Goal: Task Accomplishment & Management: Use online tool/utility

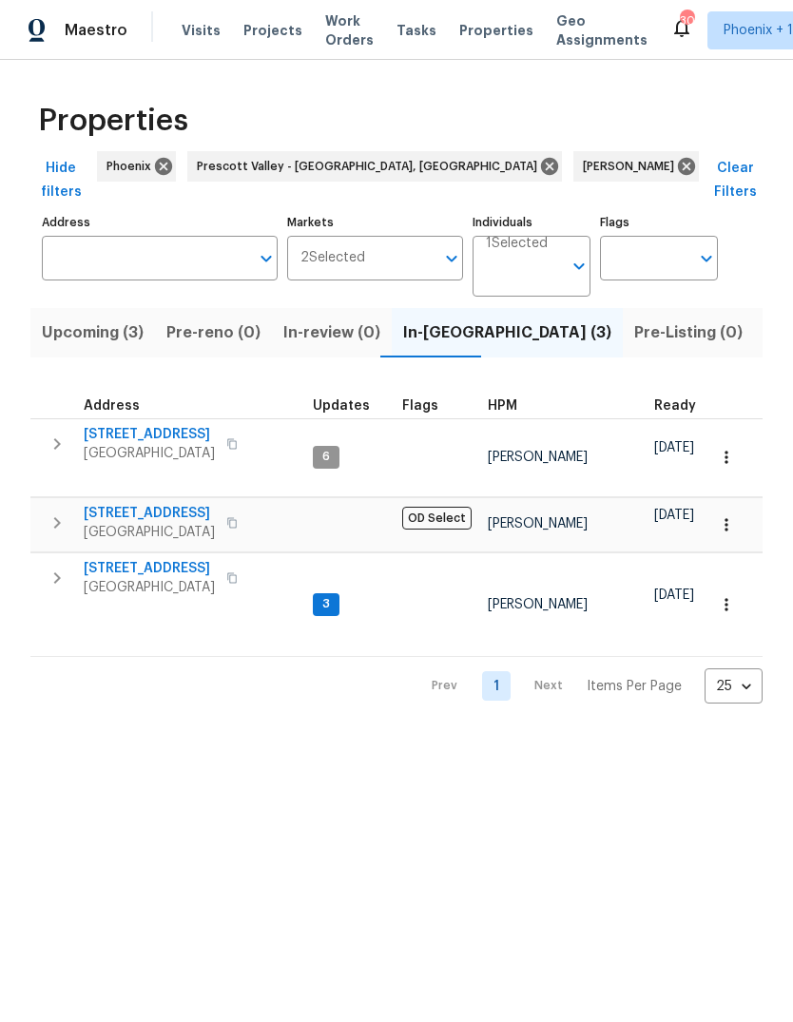
click at [108, 319] on span "Upcoming (3)" at bounding box center [93, 332] width 102 height 27
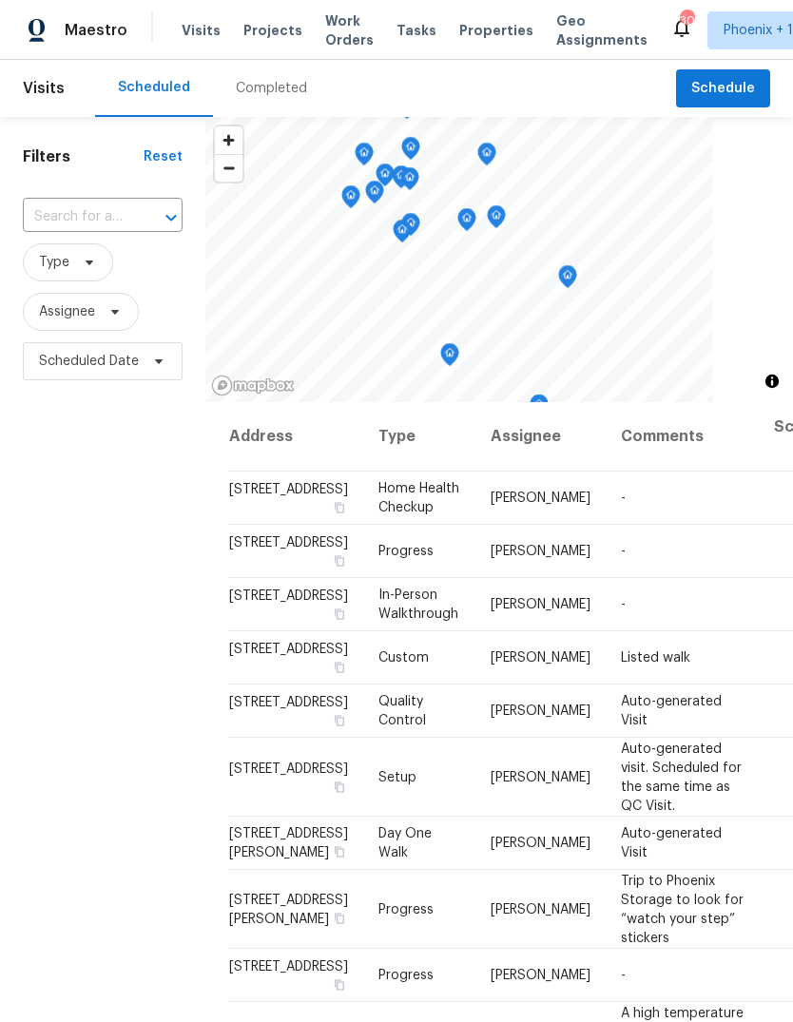
click at [105, 223] on input "text" at bounding box center [76, 216] width 106 height 29
type input "23204"
click at [129, 275] on li "[STREET_ADDRESS]" at bounding box center [101, 260] width 159 height 31
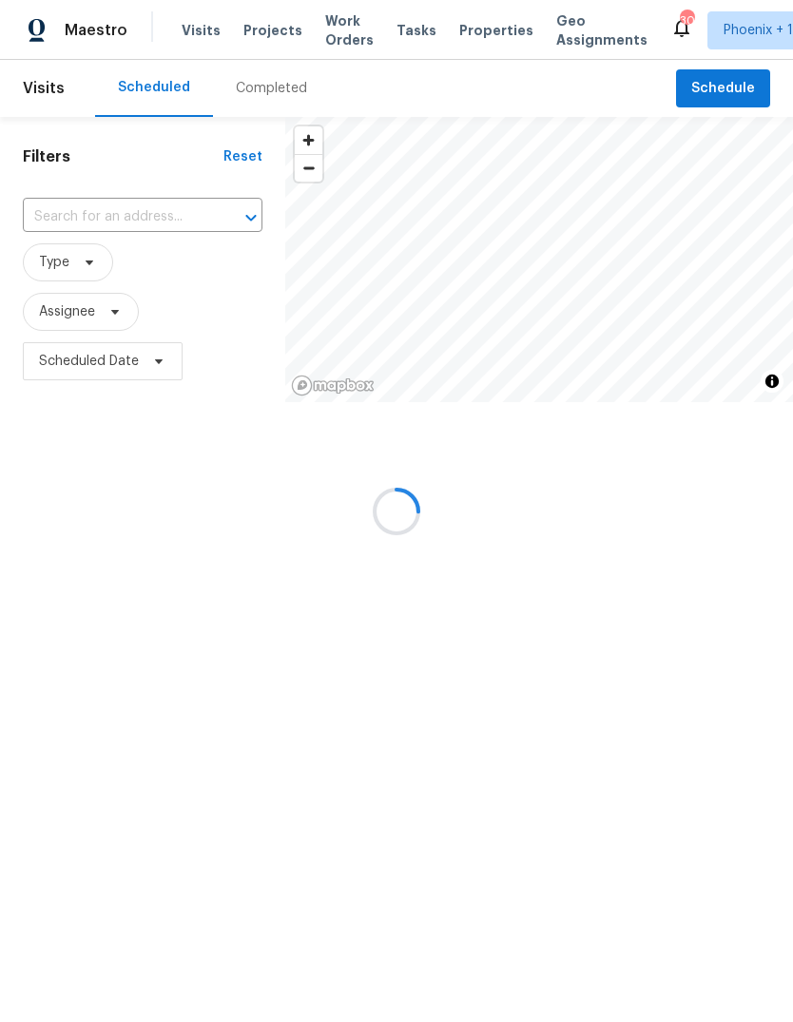
type input "[STREET_ADDRESS]"
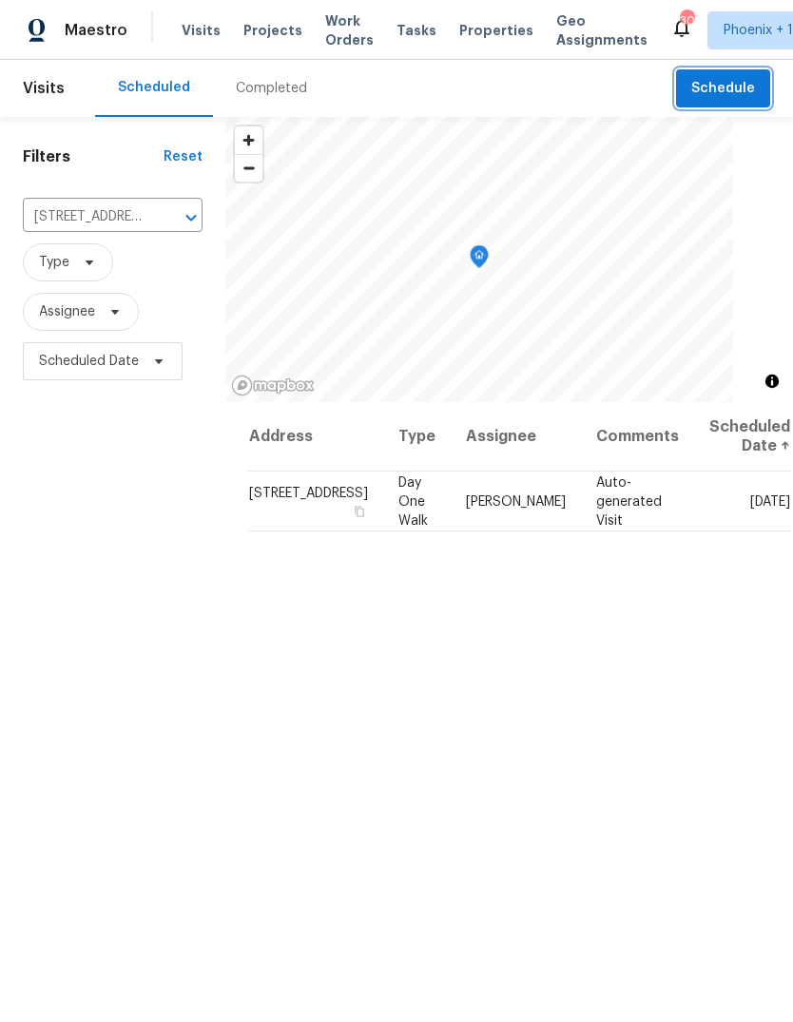
click at [726, 84] on span "Schedule" at bounding box center [723, 89] width 64 height 24
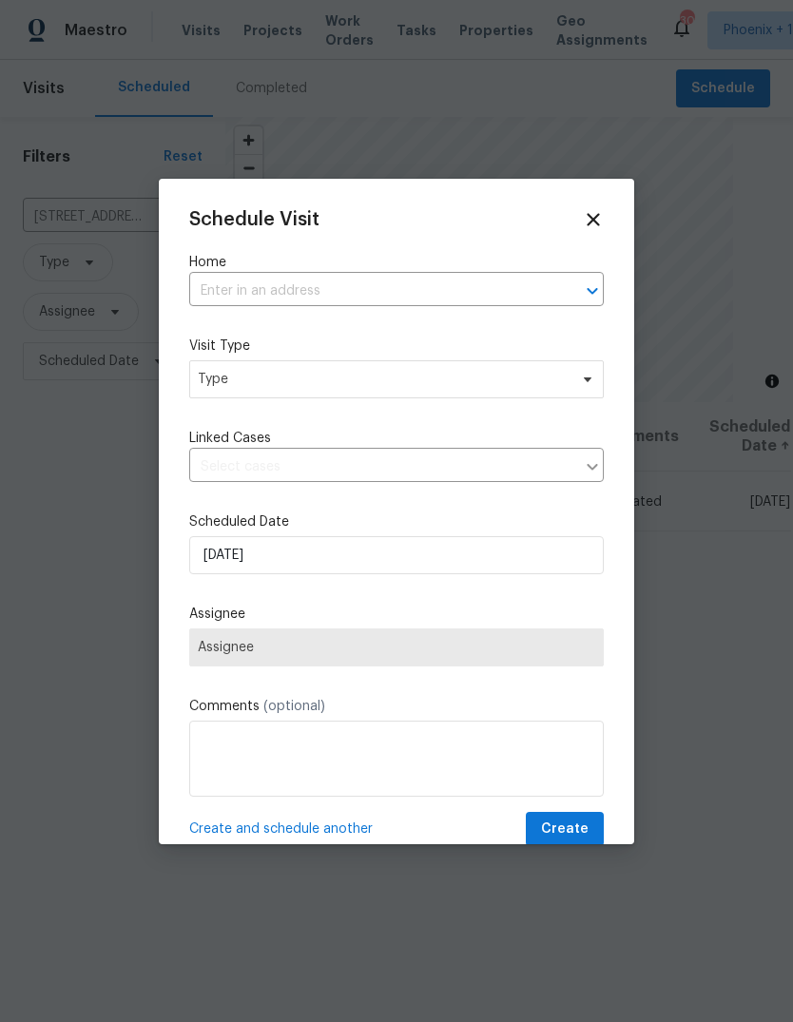
click at [320, 291] on input "text" at bounding box center [369, 291] width 361 height 29
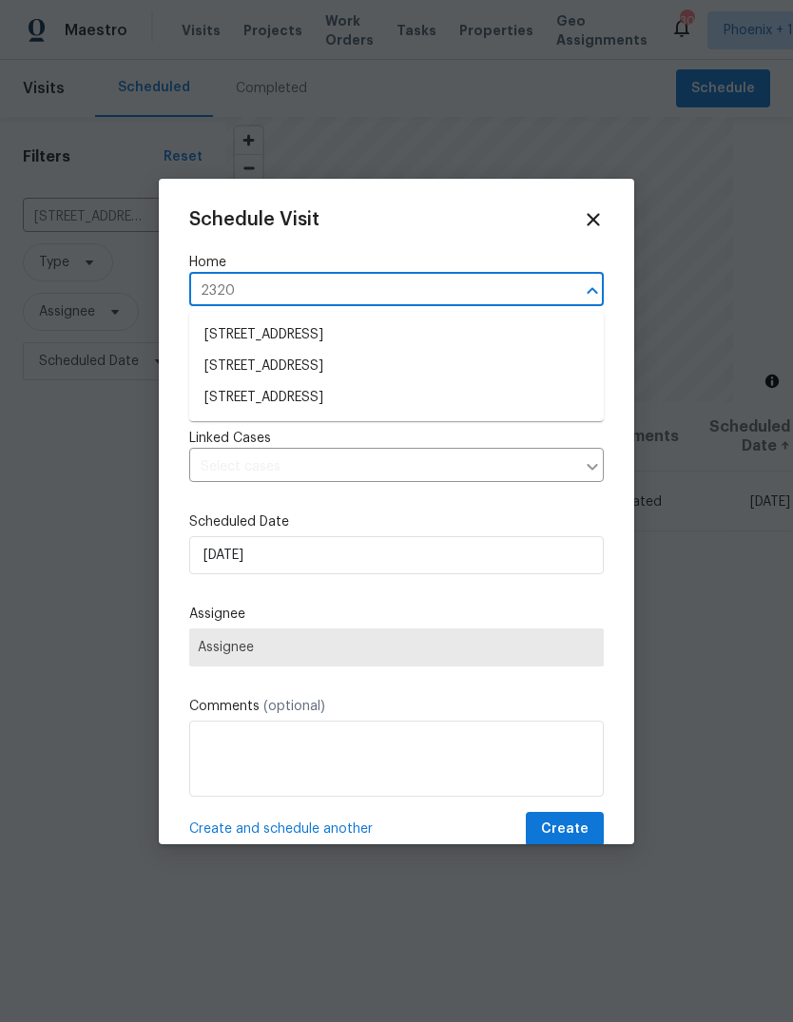
type input "23204"
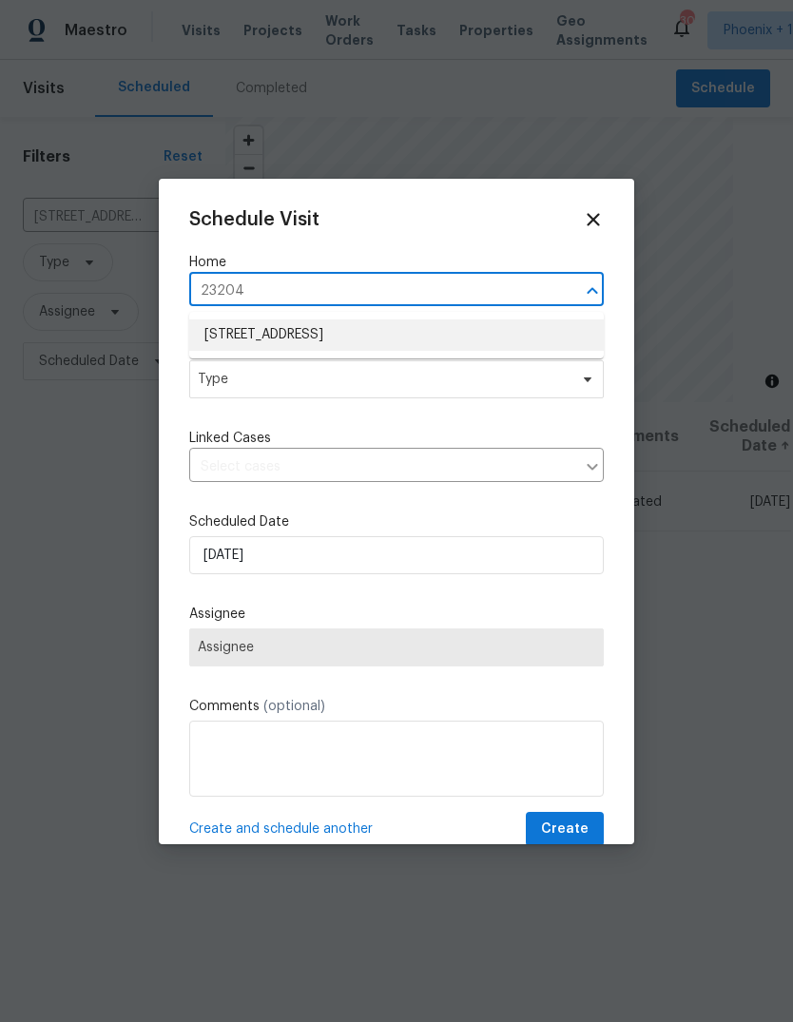
click at [402, 337] on li "[STREET_ADDRESS]" at bounding box center [396, 334] width 414 height 31
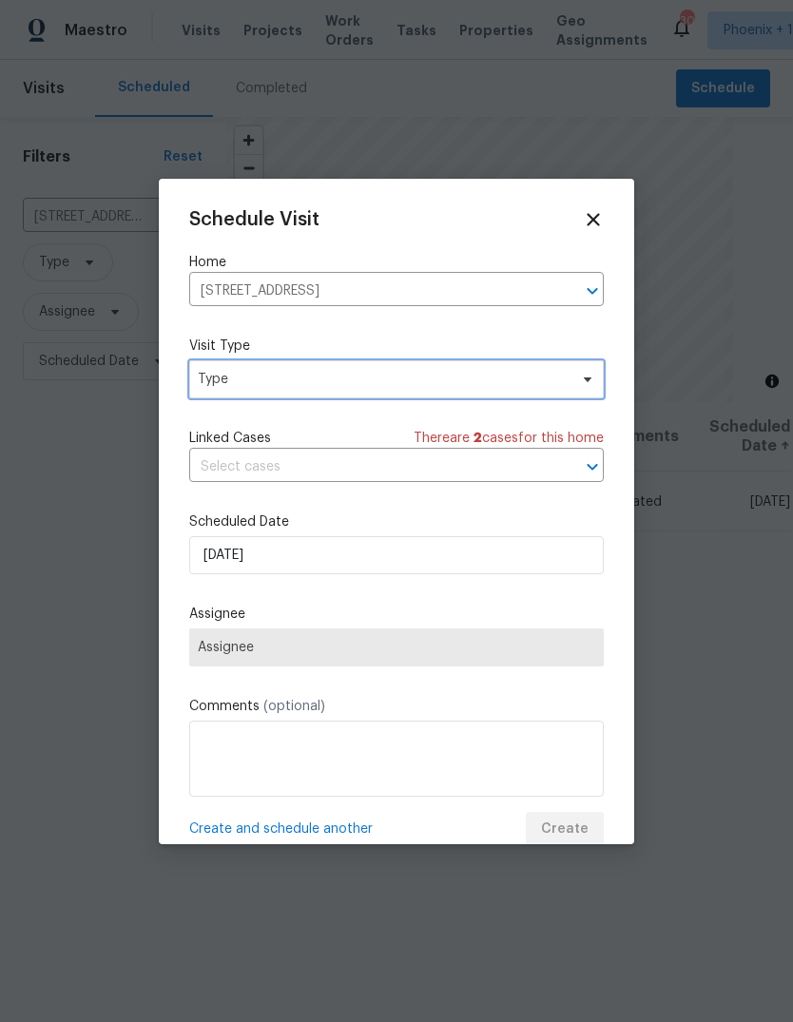
click at [352, 382] on span "Type" at bounding box center [383, 379] width 370 height 19
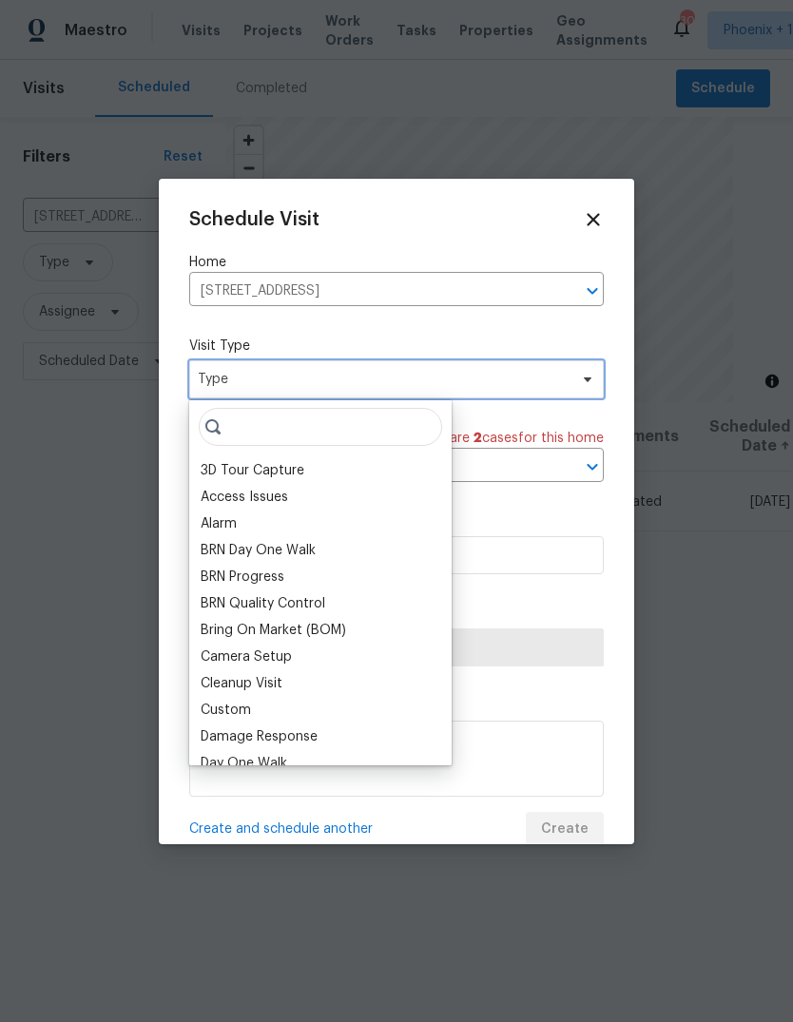
click at [362, 387] on span "Type" at bounding box center [383, 379] width 370 height 19
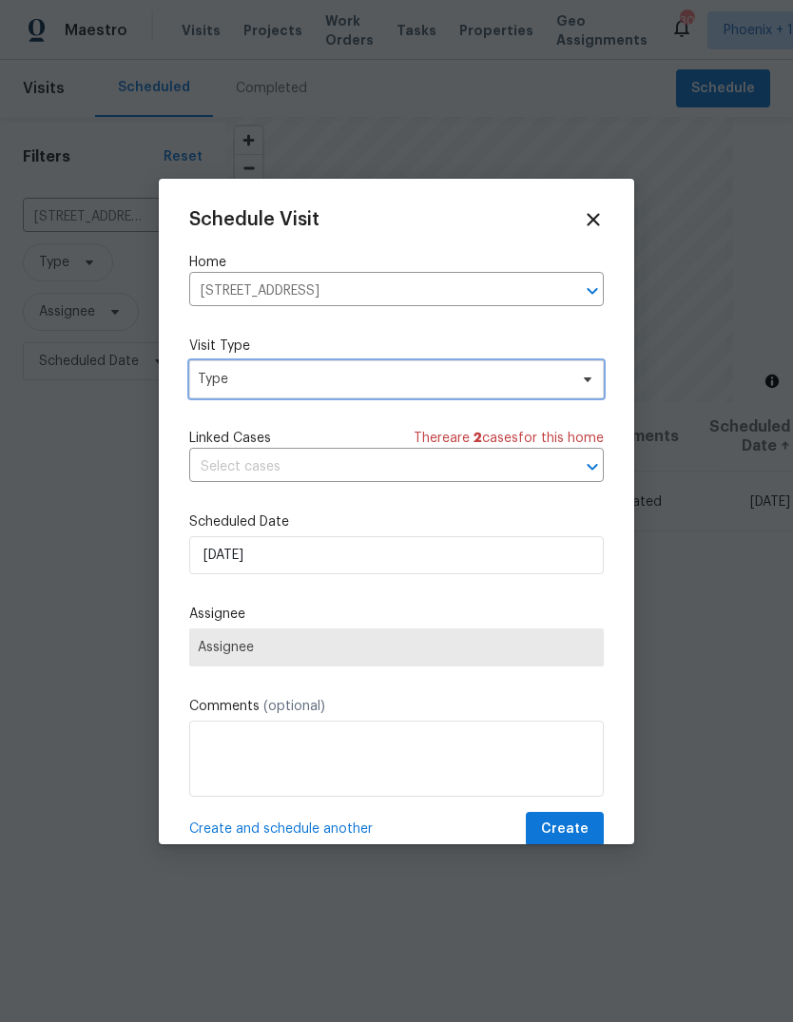
click at [317, 379] on span "Type" at bounding box center [383, 379] width 370 height 19
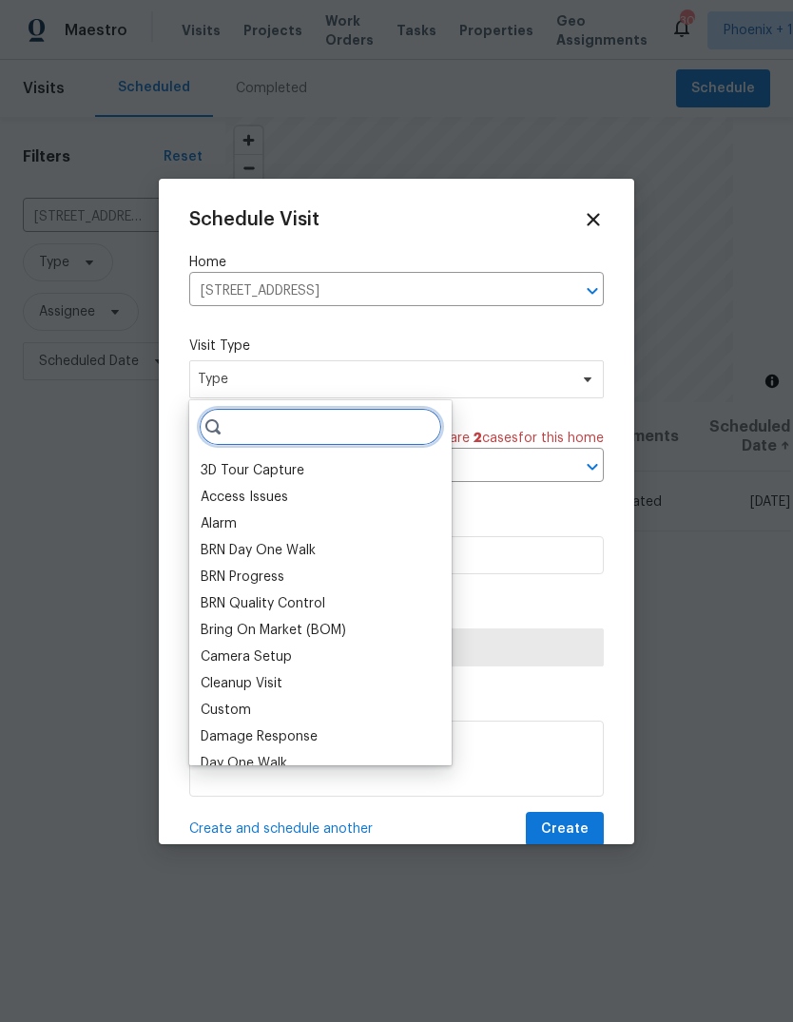
click at [339, 430] on input "search" at bounding box center [320, 427] width 243 height 38
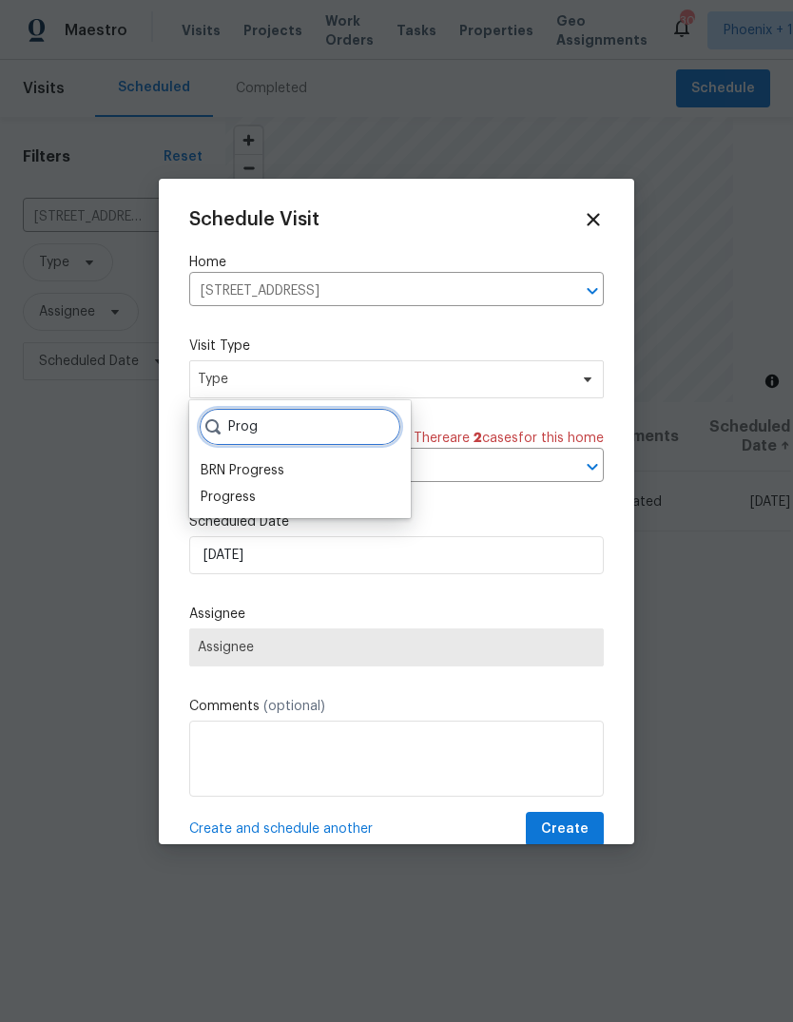
type input "Prog"
click at [253, 504] on div "Progress" at bounding box center [228, 497] width 55 height 19
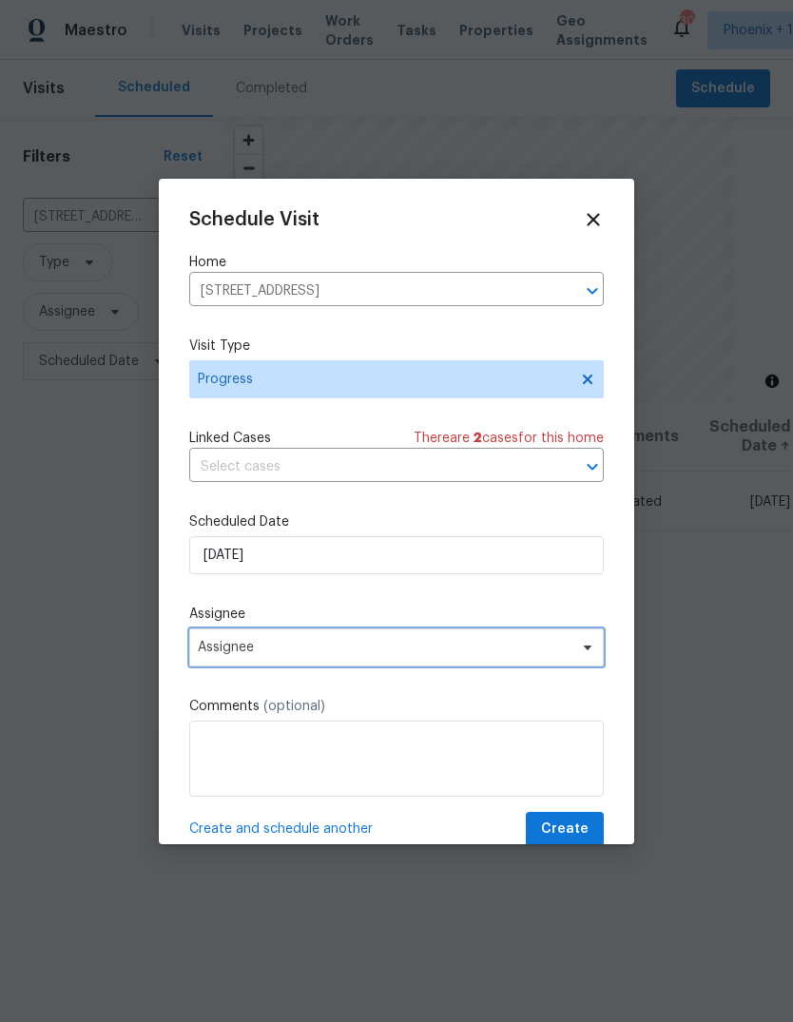
click at [298, 651] on span "Assignee" at bounding box center [384, 647] width 373 height 15
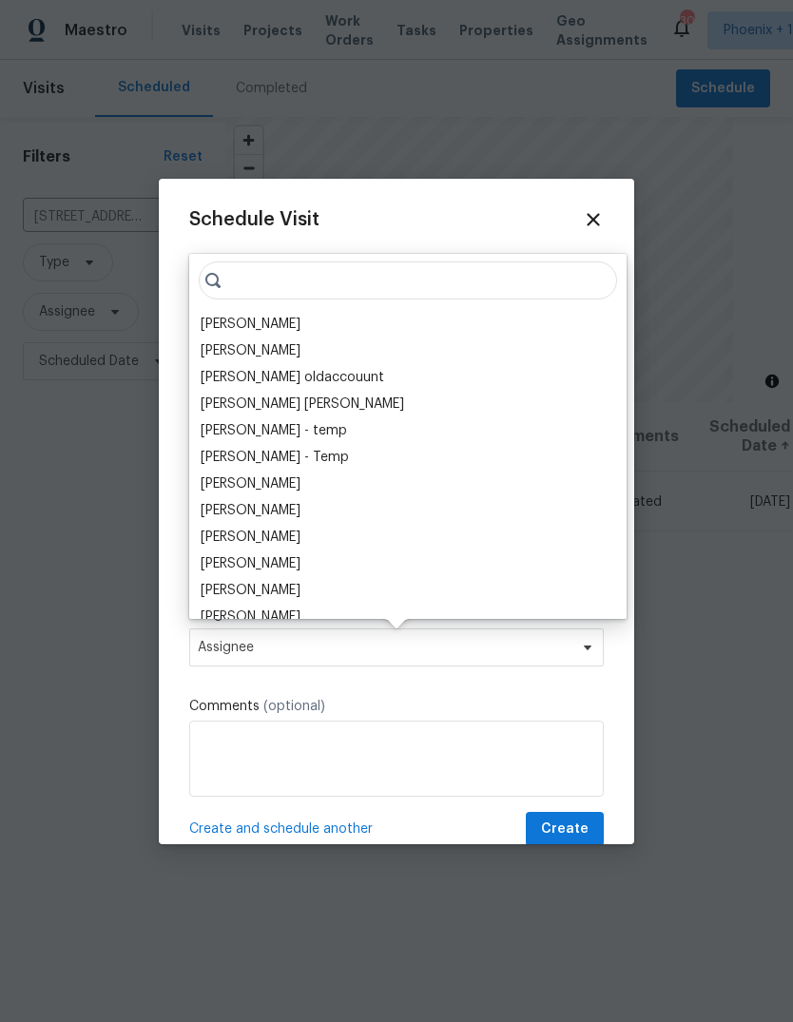
click at [248, 321] on div "[PERSON_NAME]" at bounding box center [251, 324] width 100 height 19
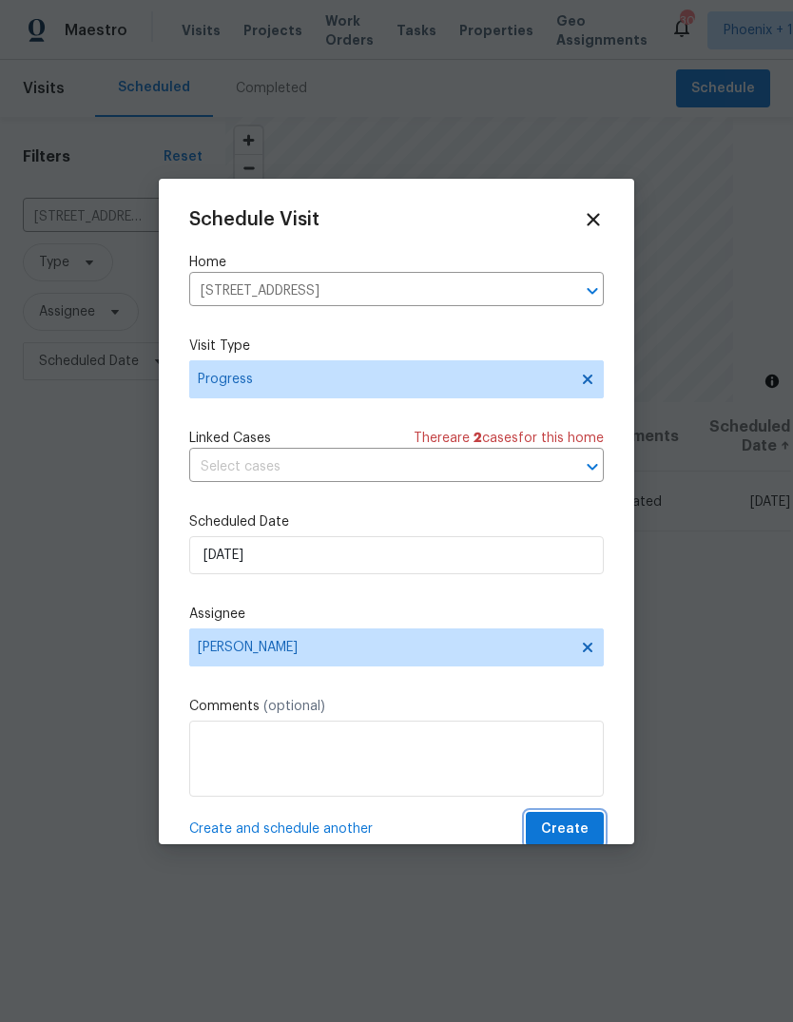
click at [567, 828] on span "Create" at bounding box center [565, 829] width 48 height 24
